Goal: Task Accomplishment & Management: Manage account settings

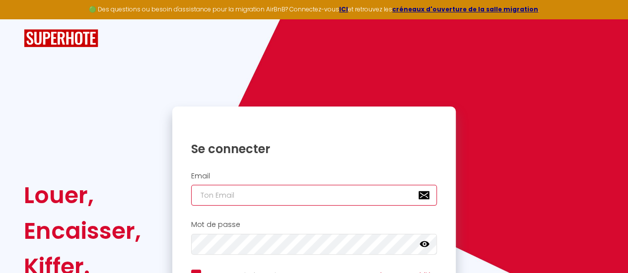
type input "[EMAIL_ADDRESS][DOMAIN_NAME]"
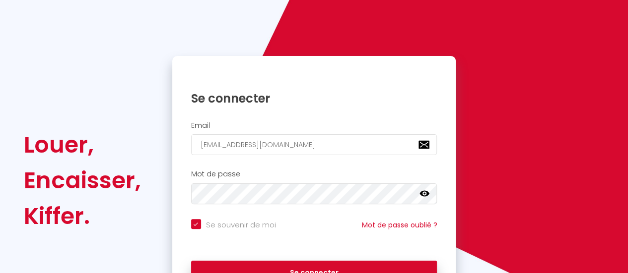
scroll to position [82, 0]
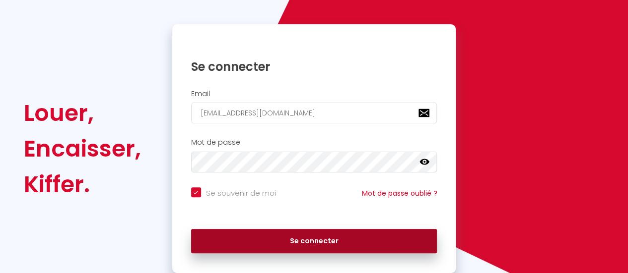
click at [316, 243] on button "Se connecter" at bounding box center [314, 241] width 246 height 25
checkbox input "true"
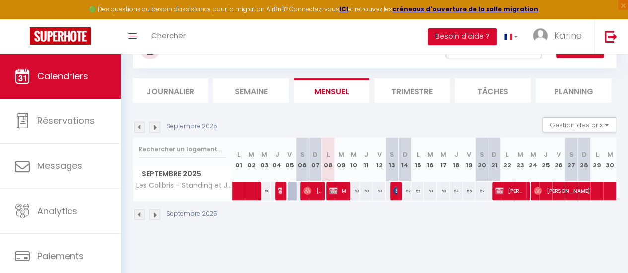
scroll to position [54, 0]
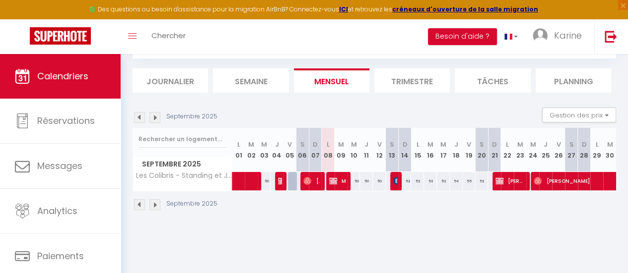
click at [394, 86] on li "Trimestre" at bounding box center [411, 80] width 75 height 24
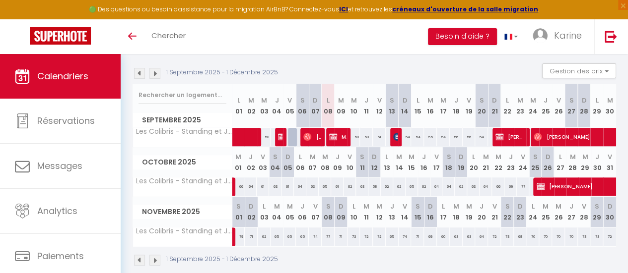
scroll to position [99, 0]
